Goal: Navigation & Orientation: Find specific page/section

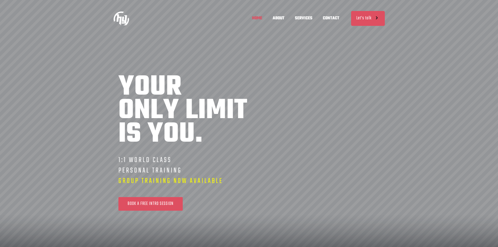
scroll to position [0, 230]
click at [283, 19] on span "ABOUT" at bounding box center [278, 18] width 22 height 16
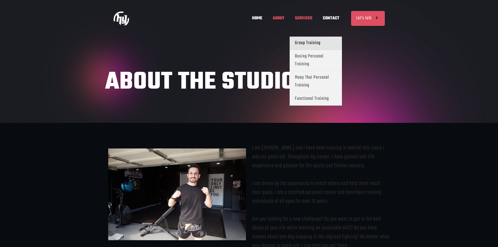
scroll to position [0, 230]
click at [310, 97] on span "Functional Training" at bounding box center [312, 99] width 34 height 8
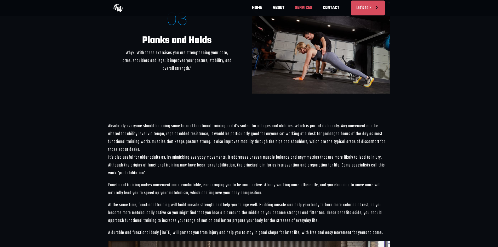
scroll to position [0, 230]
click at [331, 11] on span "CONTACT" at bounding box center [330, 8] width 27 height 16
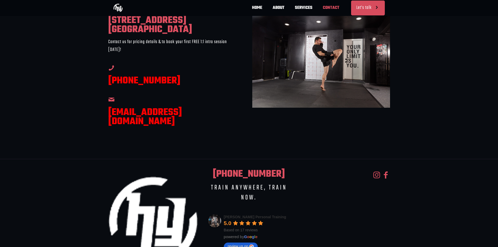
scroll to position [0, 77]
